Goal: Transaction & Acquisition: Obtain resource

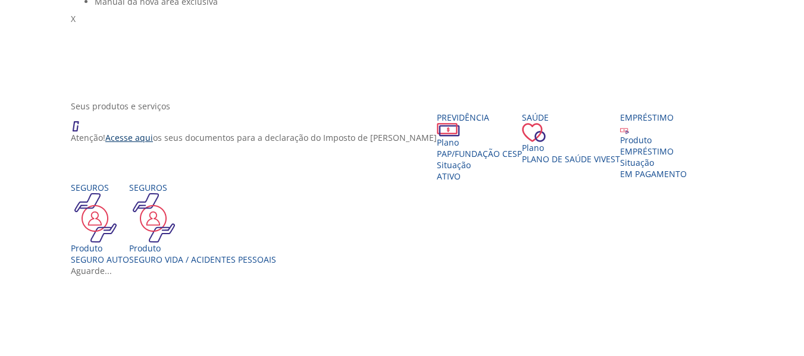
scroll to position [179, 0]
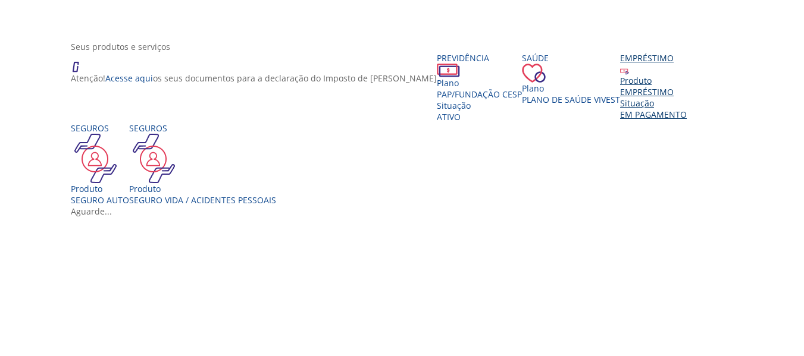
click at [620, 98] on div "EMPRÉSTIMO" at bounding box center [653, 91] width 67 height 11
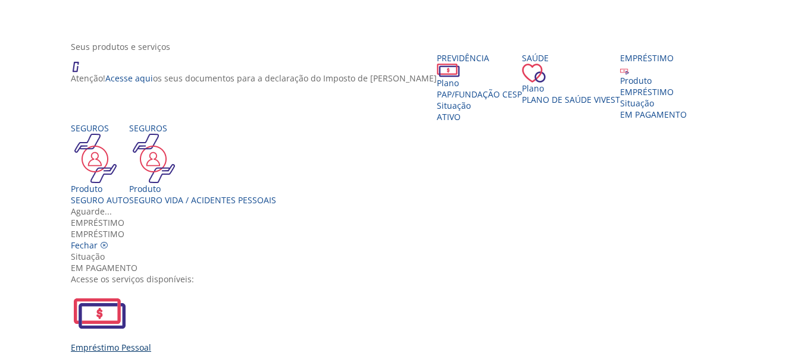
click at [248, 285] on div "Empréstimo Pessoal" at bounding box center [406, 319] width 671 height 68
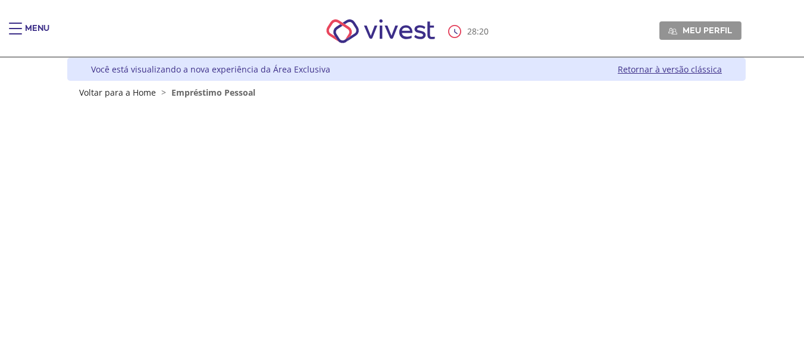
click at [18, 23] on span "Main header" at bounding box center [15, 23] width 13 height 1
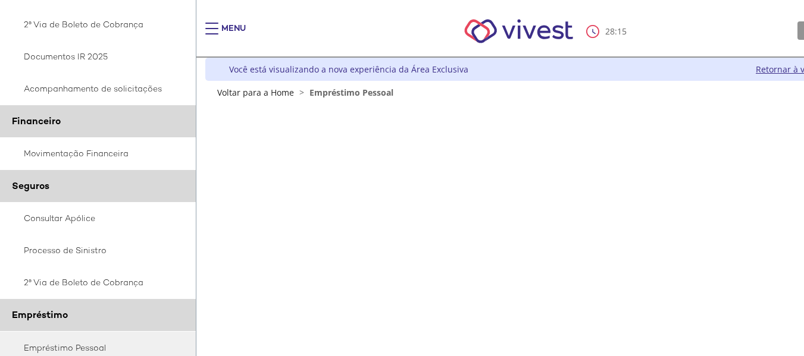
scroll to position [238, 0]
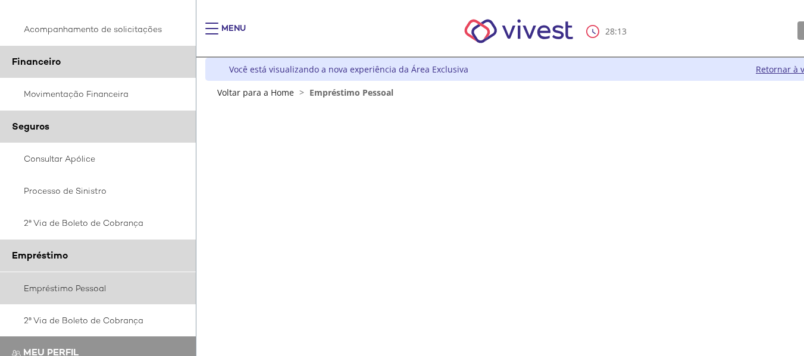
click at [79, 285] on link "Empréstimo Pessoal" at bounding box center [98, 289] width 196 height 32
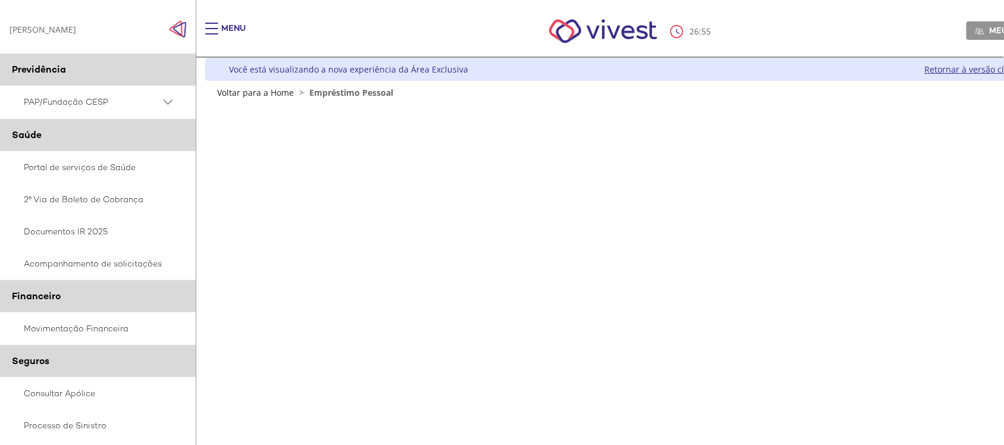
click at [211, 33] on span "Main header" at bounding box center [211, 33] width 13 height 1
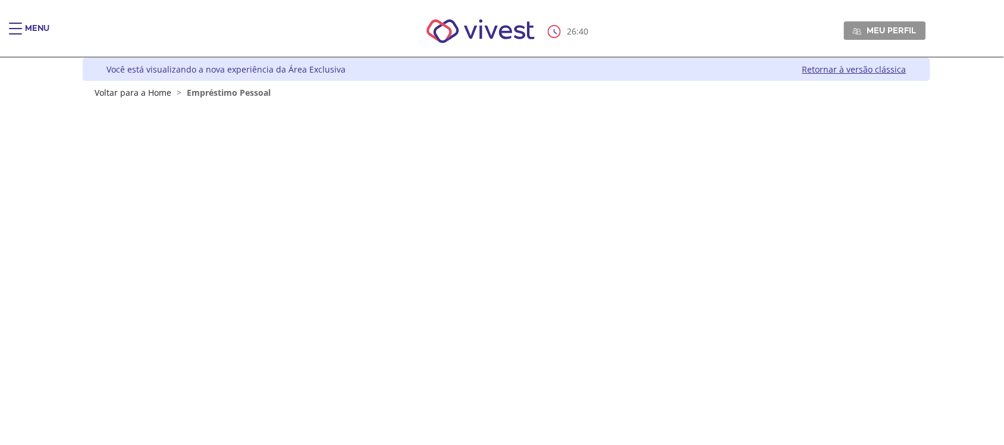
click at [21, 24] on div "Main header" at bounding box center [15, 35] width 13 height 24
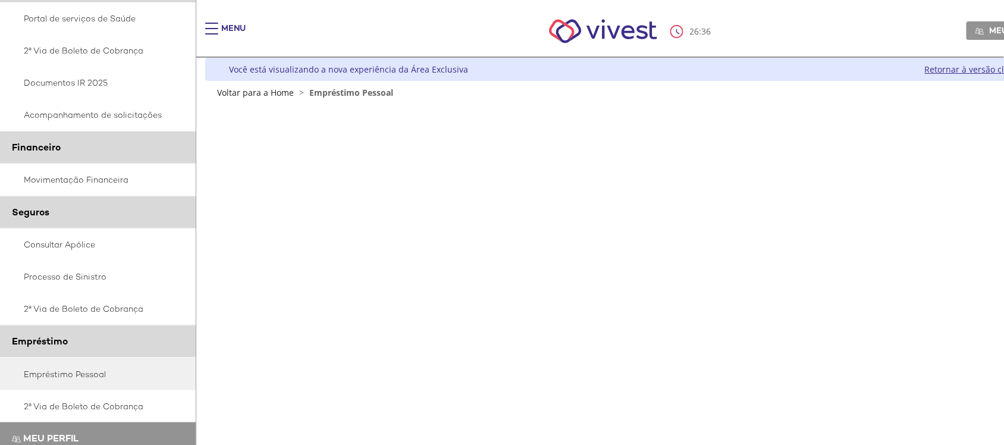
scroll to position [227, 0]
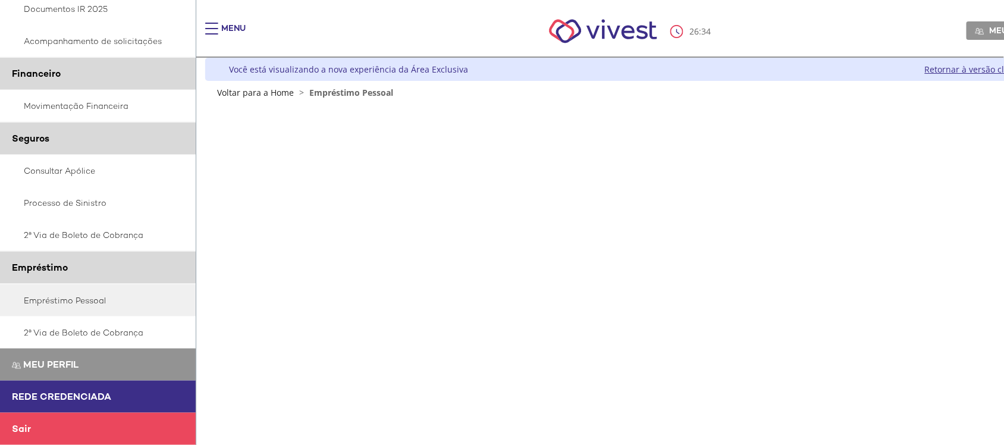
click at [18, 356] on span "Sair" at bounding box center [21, 428] width 19 height 12
